Goal: Information Seeking & Learning: Check status

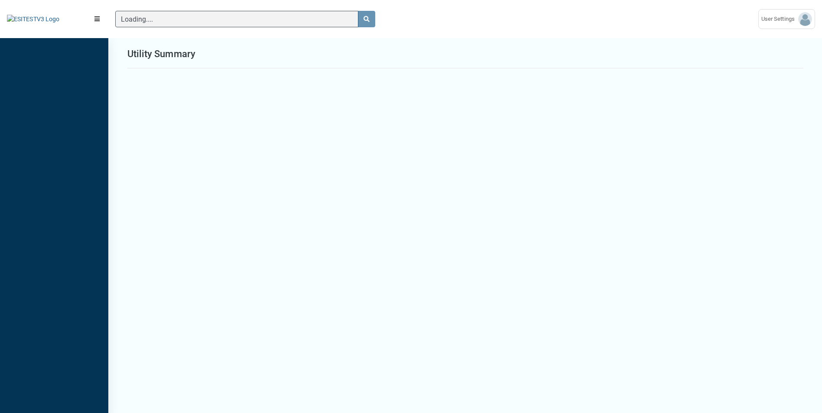
scroll to position [4, 0]
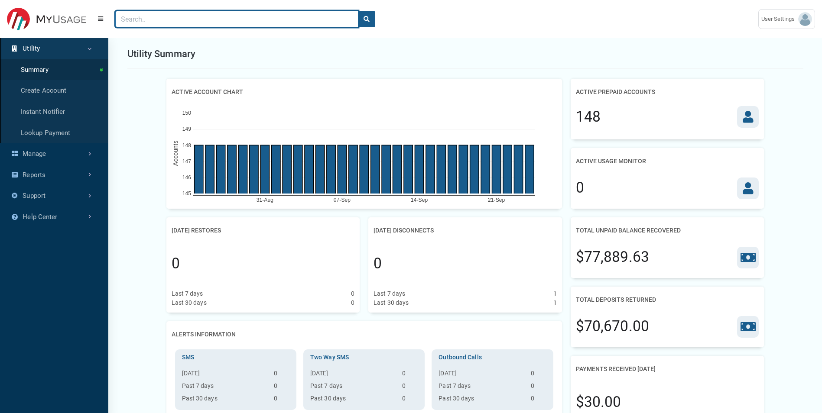
click at [170, 23] on input "Search" at bounding box center [236, 19] width 243 height 16
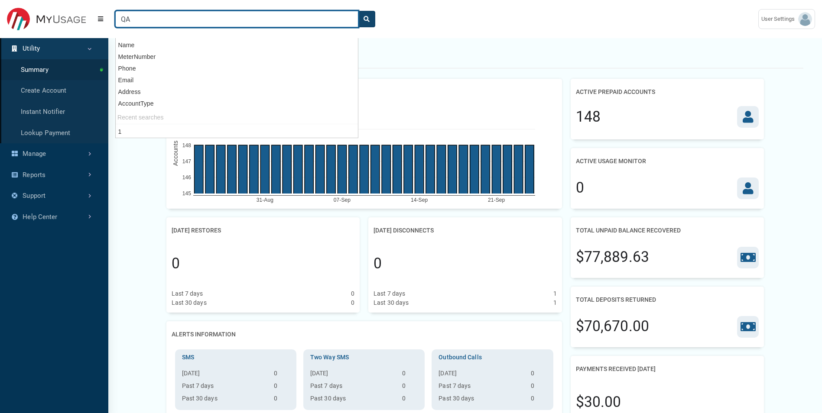
type input "QA"
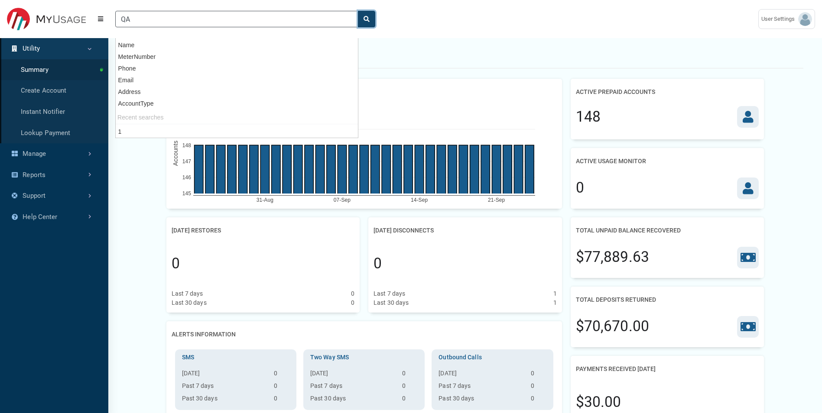
click at [374, 18] on button "search" at bounding box center [366, 19] width 17 height 16
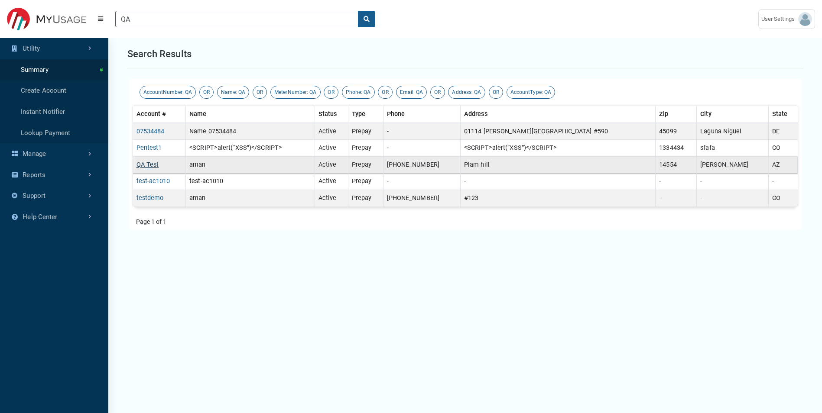
click at [149, 167] on link "QA Test" at bounding box center [147, 164] width 23 height 7
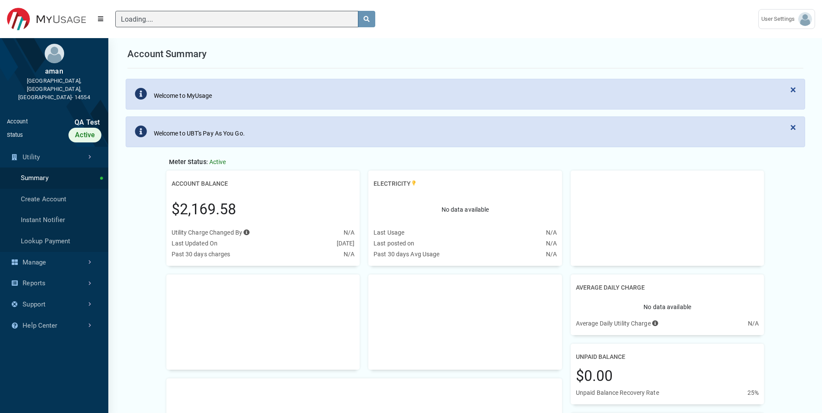
scroll to position [4, 0]
click at [65, 210] on link "Instant Notifier" at bounding box center [54, 220] width 108 height 21
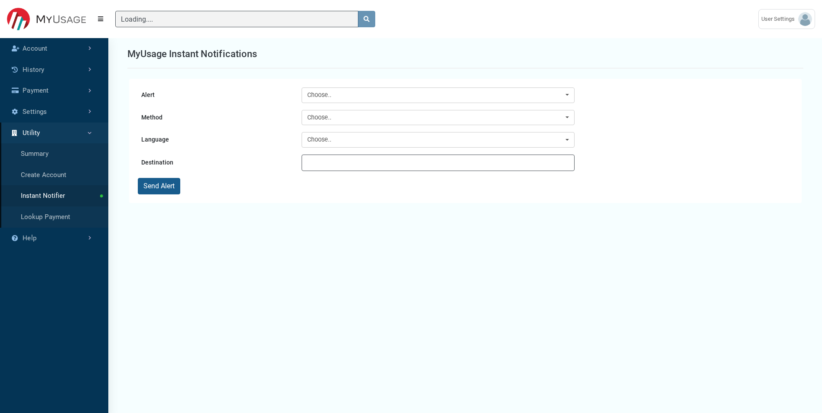
scroll to position [4, 0]
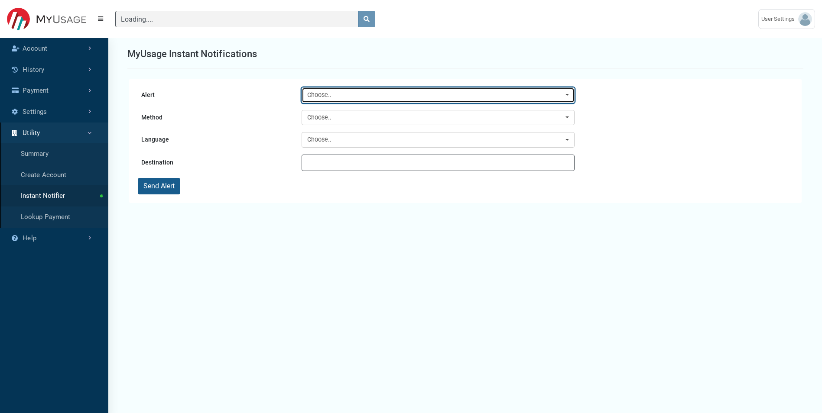
click at [395, 97] on div "Choose.." at bounding box center [435, 96] width 257 height 10
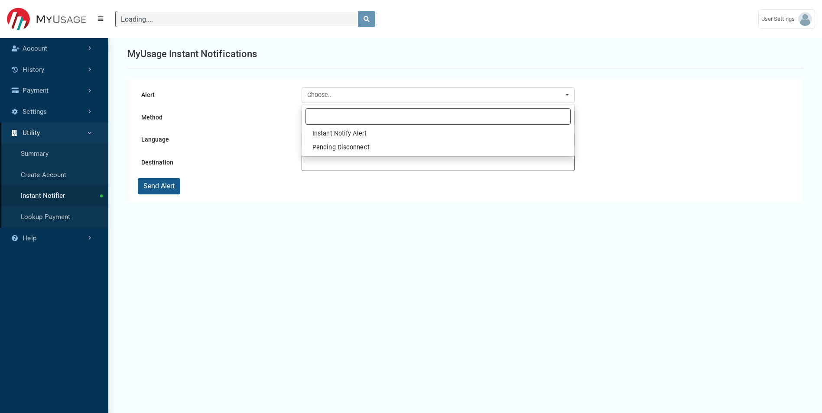
click at [260, 138] on label "Language" at bounding box center [220, 140] width 164 height 16
click at [438, 138] on select "Language" at bounding box center [438, 140] width 0 height 16
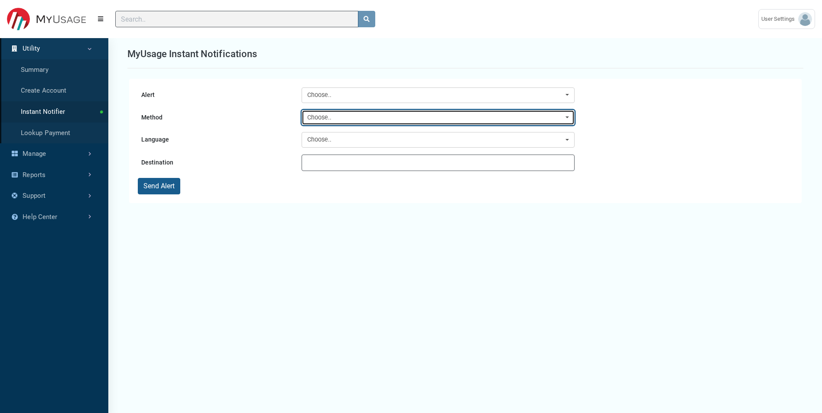
click at [339, 115] on div "Choose.." at bounding box center [435, 118] width 257 height 10
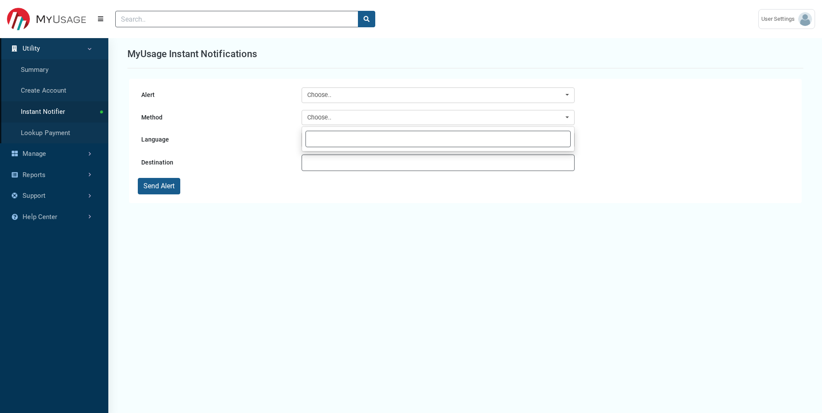
click at [287, 159] on label "Destination" at bounding box center [220, 162] width 164 height 15
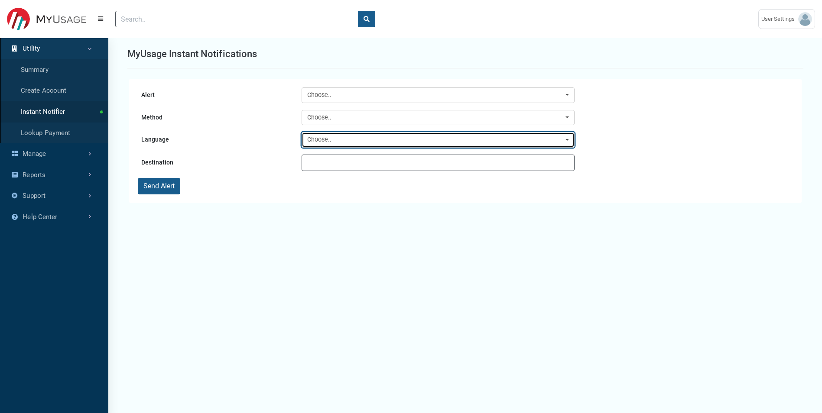
click at [321, 143] on div "Choose.." at bounding box center [435, 140] width 257 height 10
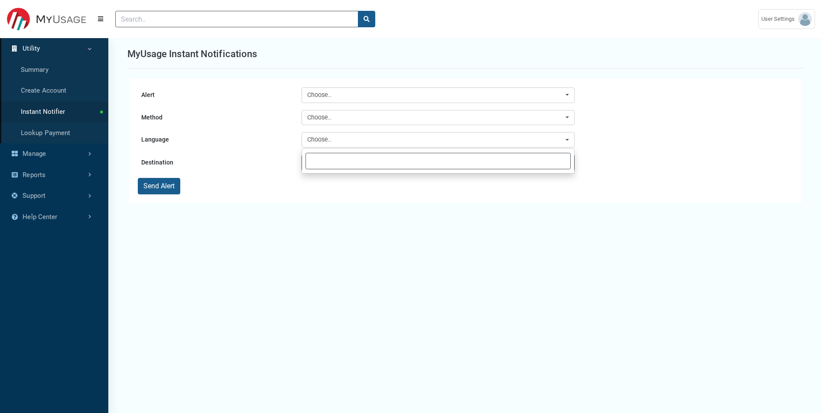
click at [36, 51] on link "Utility" at bounding box center [54, 48] width 108 height 21
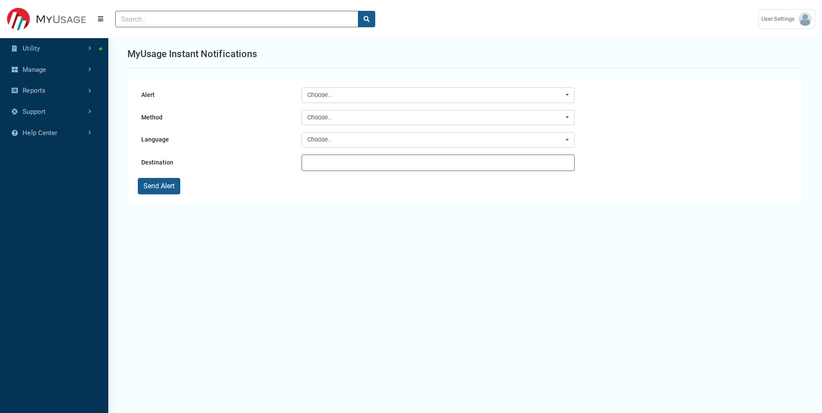
click at [32, 12] on img at bounding box center [46, 19] width 79 height 23
click at [49, 68] on link "Manage" at bounding box center [54, 69] width 108 height 21
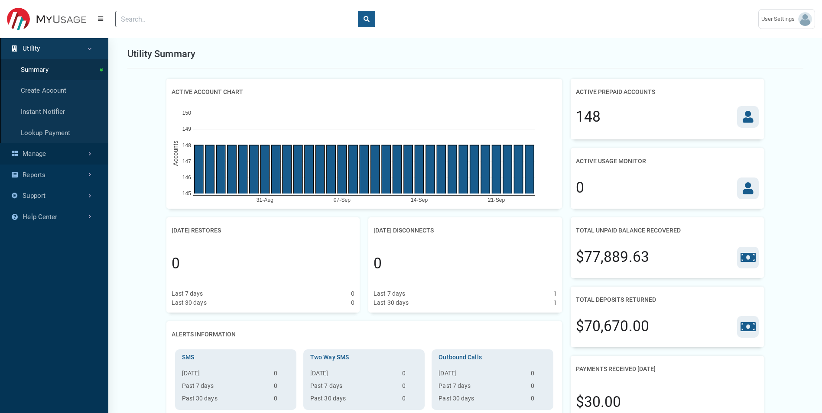
click at [48, 150] on link "Manage" at bounding box center [54, 153] width 108 height 21
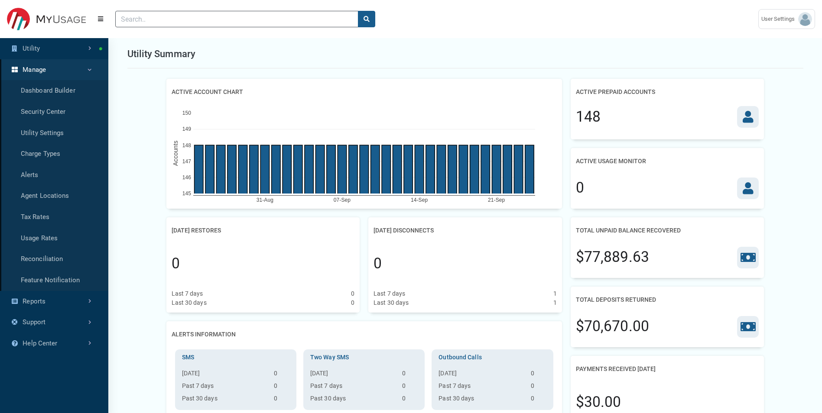
click at [111, 16] on div at bounding box center [429, 19] width 643 height 30
click at [101, 16] on icon "Menu" at bounding box center [100, 19] width 5 height 6
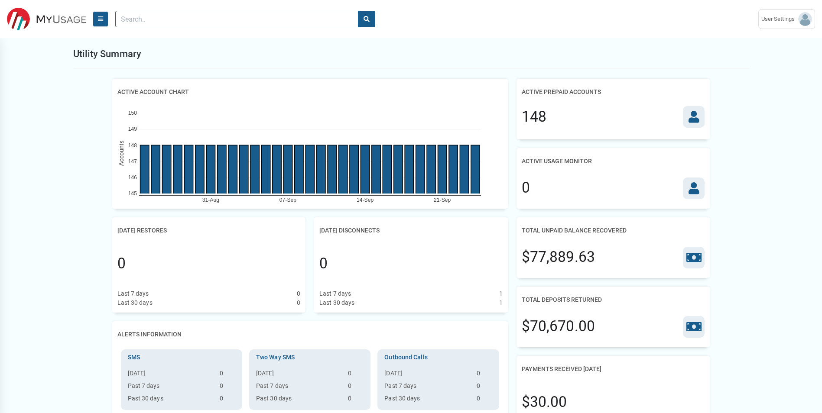
click at [102, 17] on icon "Menu" at bounding box center [100, 19] width 5 height 6
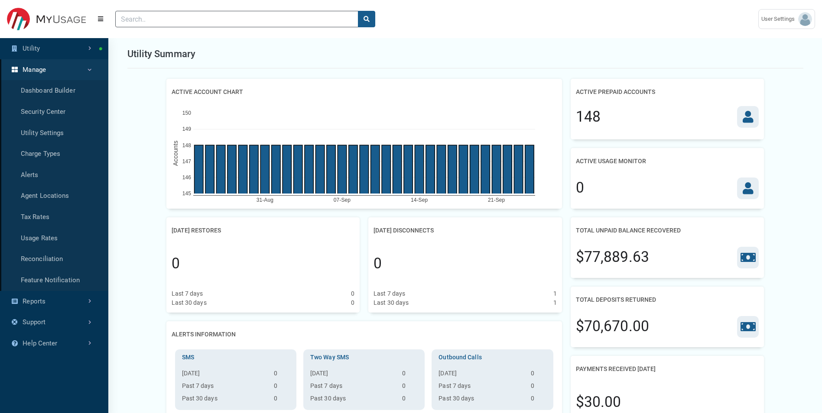
click at [664, 112] on div "148" at bounding box center [667, 117] width 183 height 22
click at [752, 116] on icon at bounding box center [748, 117] width 11 height 12
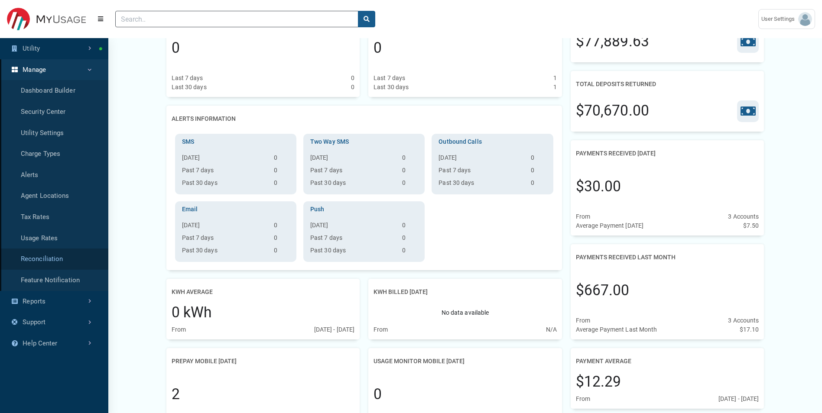
scroll to position [217, 0]
click at [65, 301] on link "Reports" at bounding box center [54, 301] width 108 height 21
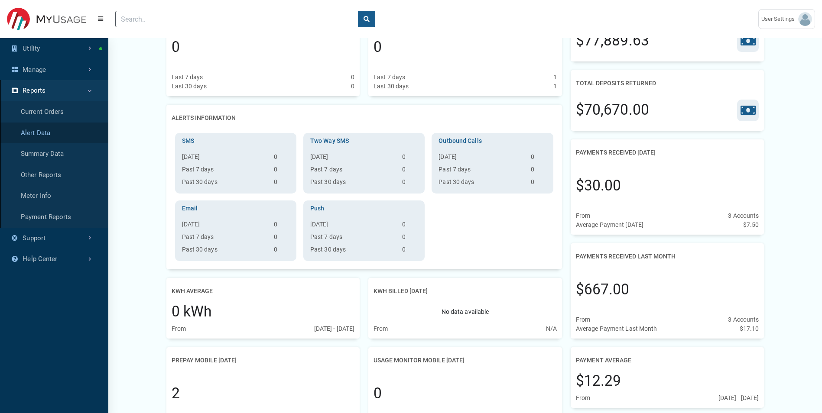
click at [59, 128] on link "Alert Data" at bounding box center [54, 133] width 108 height 21
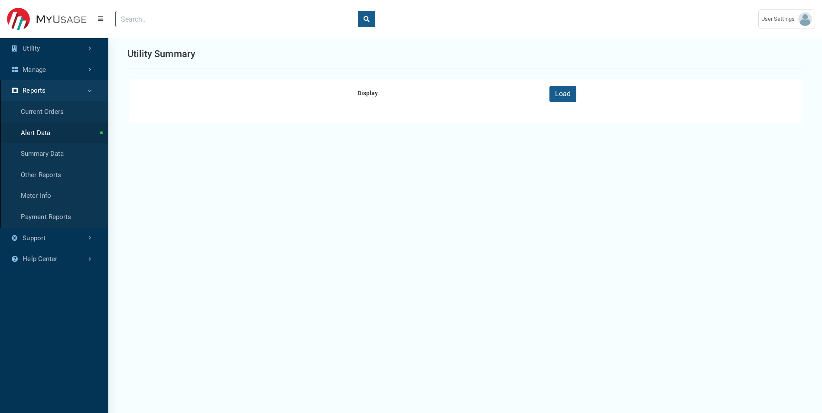
select select
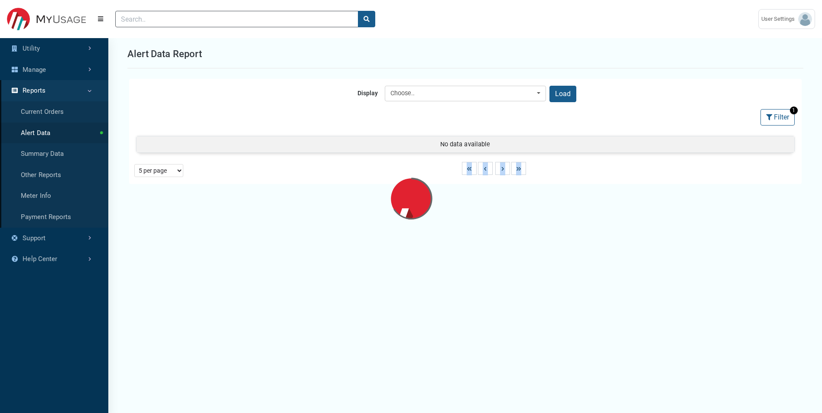
drag, startPoint x: 422, startPoint y: 283, endPoint x: 549, endPoint y: 248, distance: 132.3
click at [549, 248] on div "Display Created Date Method Type Choose.. Created Date Method Type Load 1 Filte…" at bounding box center [465, 283] width 693 height 413
select select "25 per page"
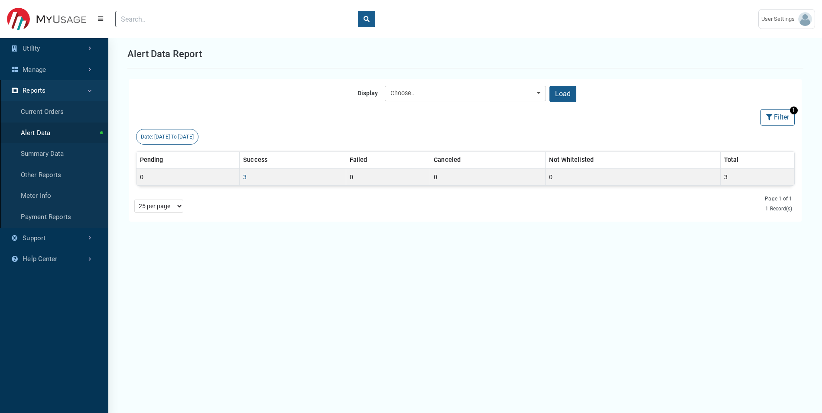
click at [47, 19] on img at bounding box center [46, 19] width 79 height 23
